Goal: Navigation & Orientation: Find specific page/section

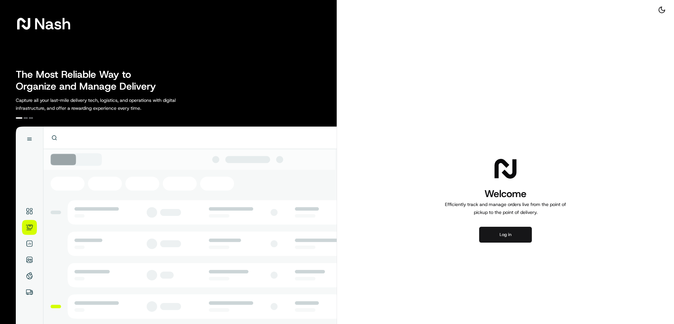
click at [495, 236] on button "Log in" at bounding box center [505, 234] width 53 height 16
